Goal: Information Seeking & Learning: Learn about a topic

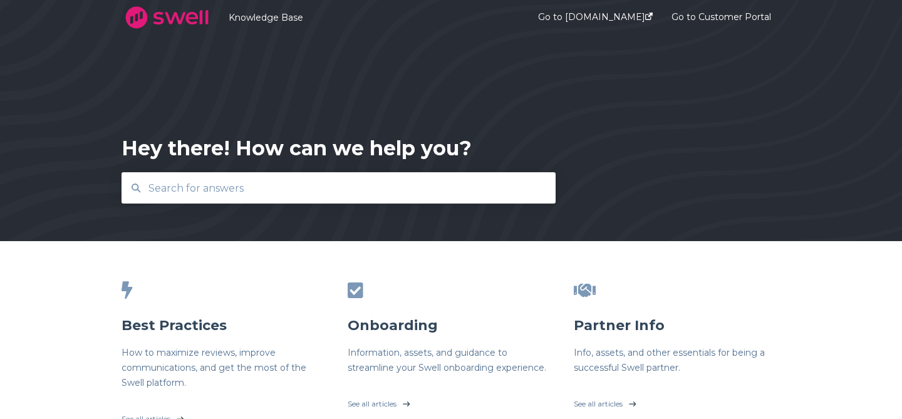
click at [314, 183] on input "text" at bounding box center [339, 188] width 396 height 27
type input "gmb"
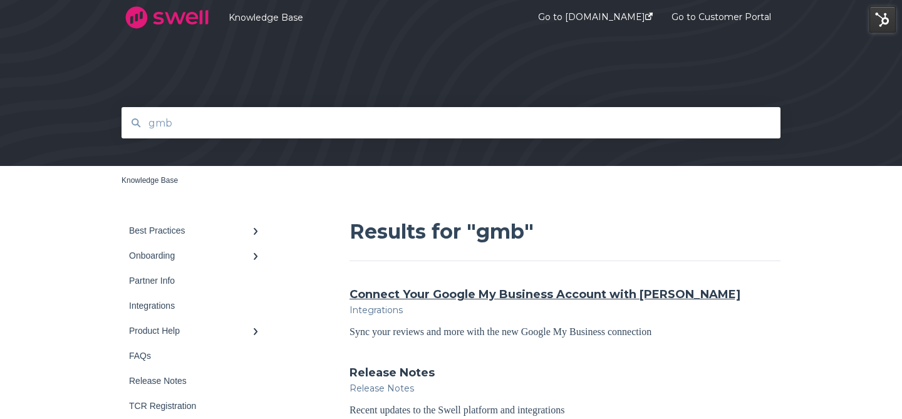
click at [403, 293] on link "Connect Your Google My Business Account with Swell" at bounding box center [544, 294] width 391 height 16
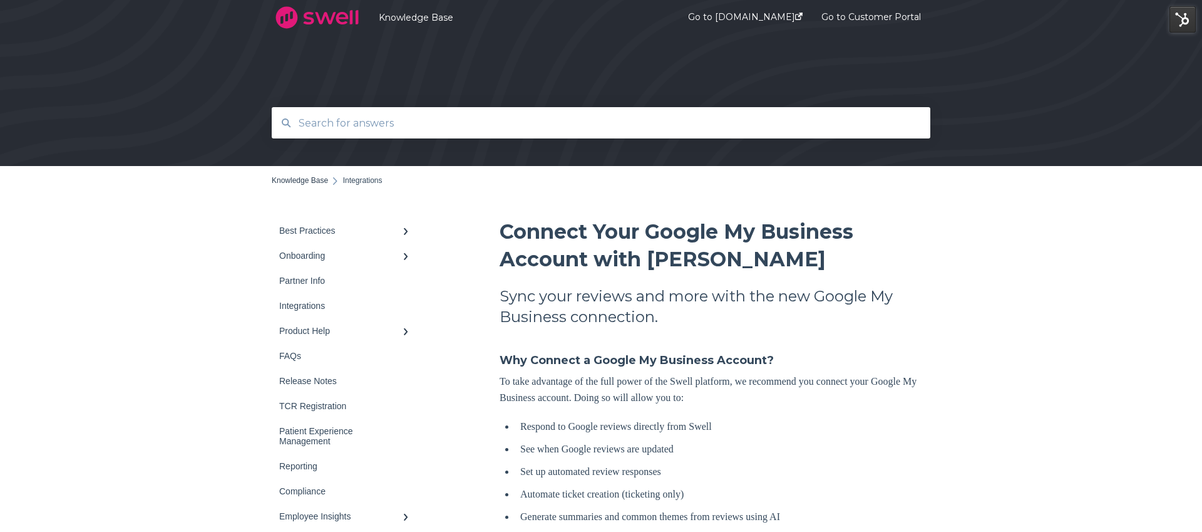
click at [383, 120] on input "text" at bounding box center [601, 123] width 621 height 27
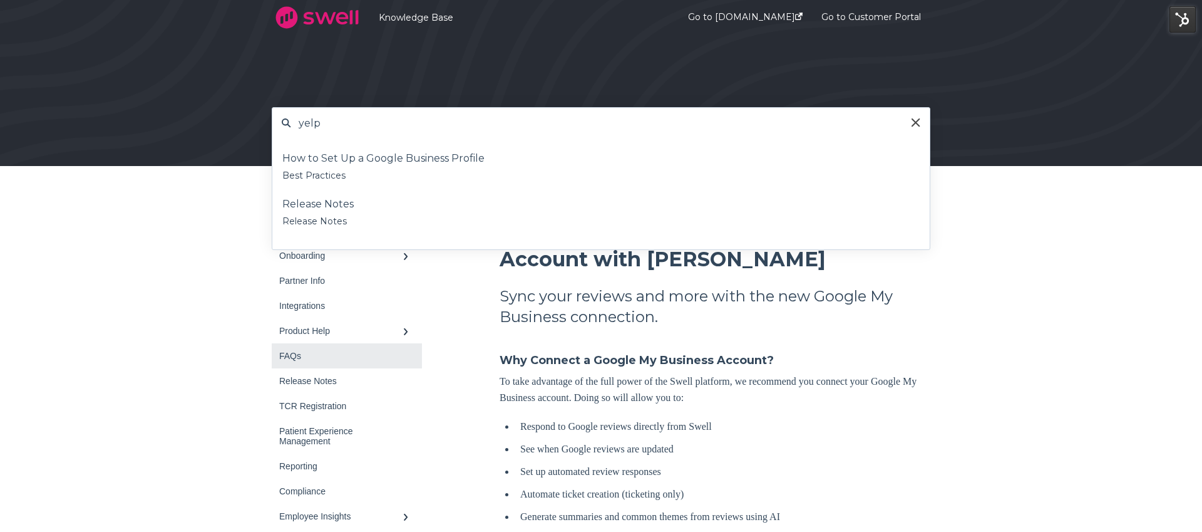
type input "yelp"
click at [416, 357] on link "FAQs" at bounding box center [347, 355] width 150 height 25
